Goal: Task Accomplishment & Management: Complete application form

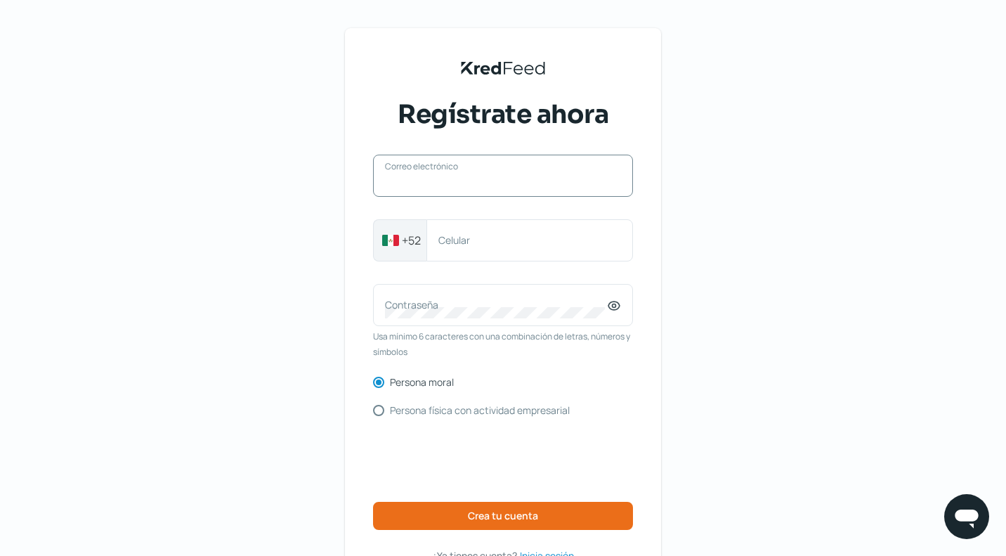
paste input "[EMAIL_ADDRESS][DOMAIN_NAME]"
type input "[EMAIL_ADDRESS][DOMAIN_NAME]"
click at [543, 246] on label "Celular" at bounding box center [522, 239] width 169 height 13
click at [543, 246] on input "Celular" at bounding box center [529, 240] width 183 height 13
paste input "5528694641"
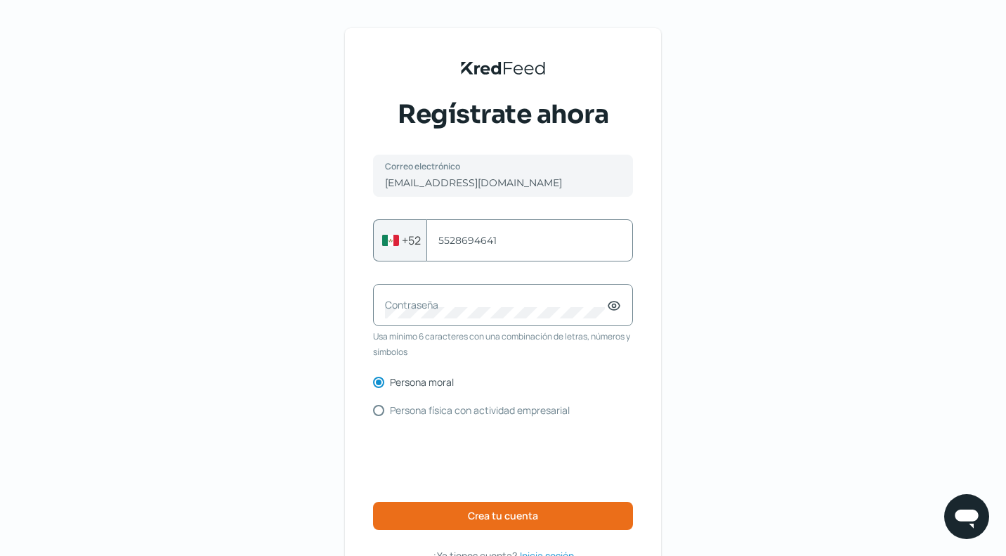
type input "5528694641"
click at [436, 308] on label "Contraseña" at bounding box center [496, 304] width 222 height 13
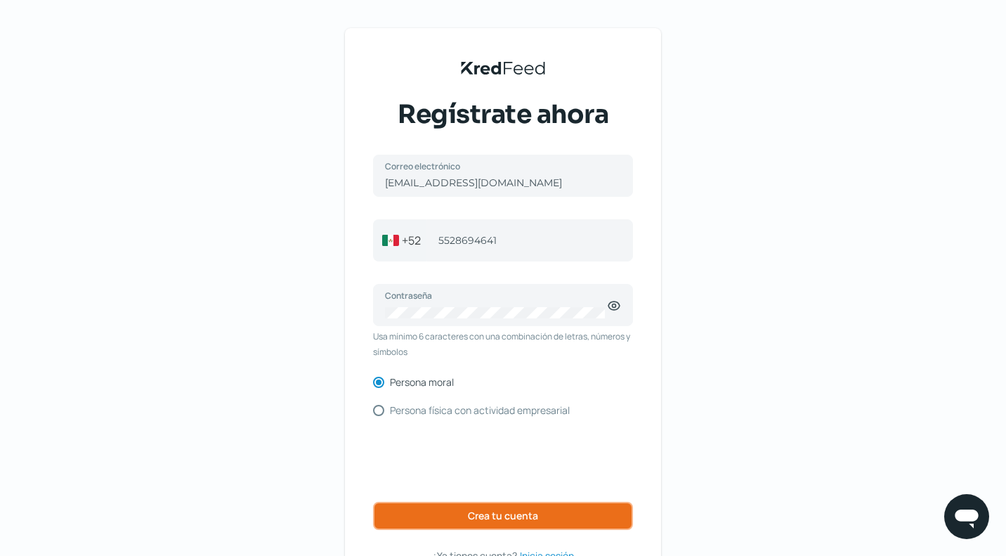
click at [520, 514] on span "Crea tu cuenta" at bounding box center [503, 516] width 70 height 10
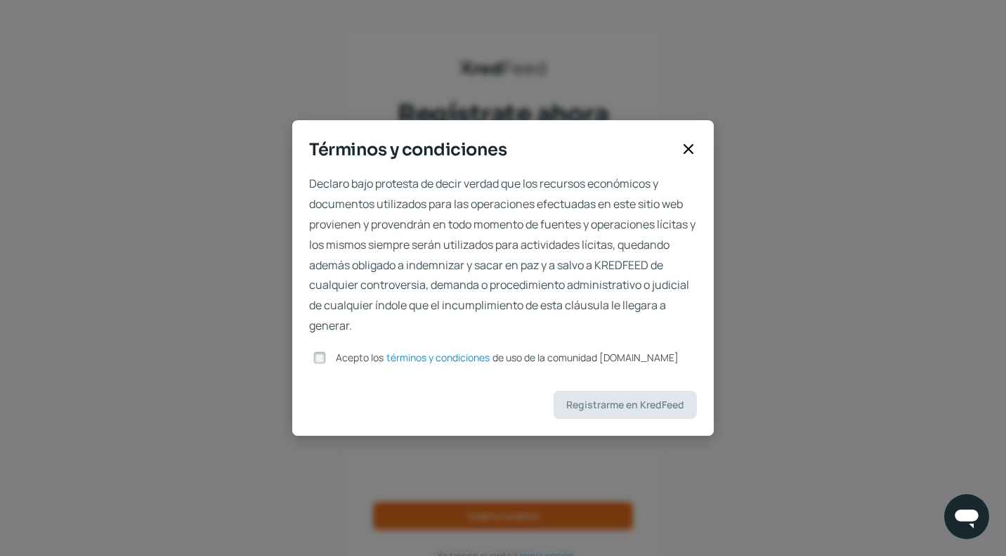
click at [326, 358] on input "Acepto los términos y condiciones de uso de la comunidad [DOMAIN_NAME]" at bounding box center [319, 357] width 13 height 13
checkbox input "true"
click at [627, 405] on span "Registrarme en KredFeed" at bounding box center [625, 405] width 118 height 10
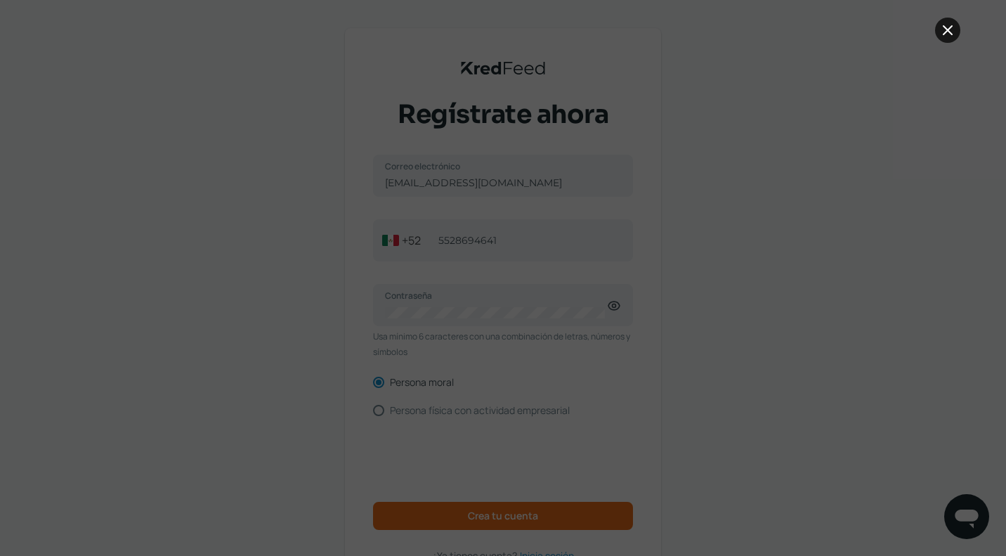
click at [946, 36] on icon at bounding box center [947, 30] width 17 height 17
